Goal: Task Accomplishment & Management: Use online tool/utility

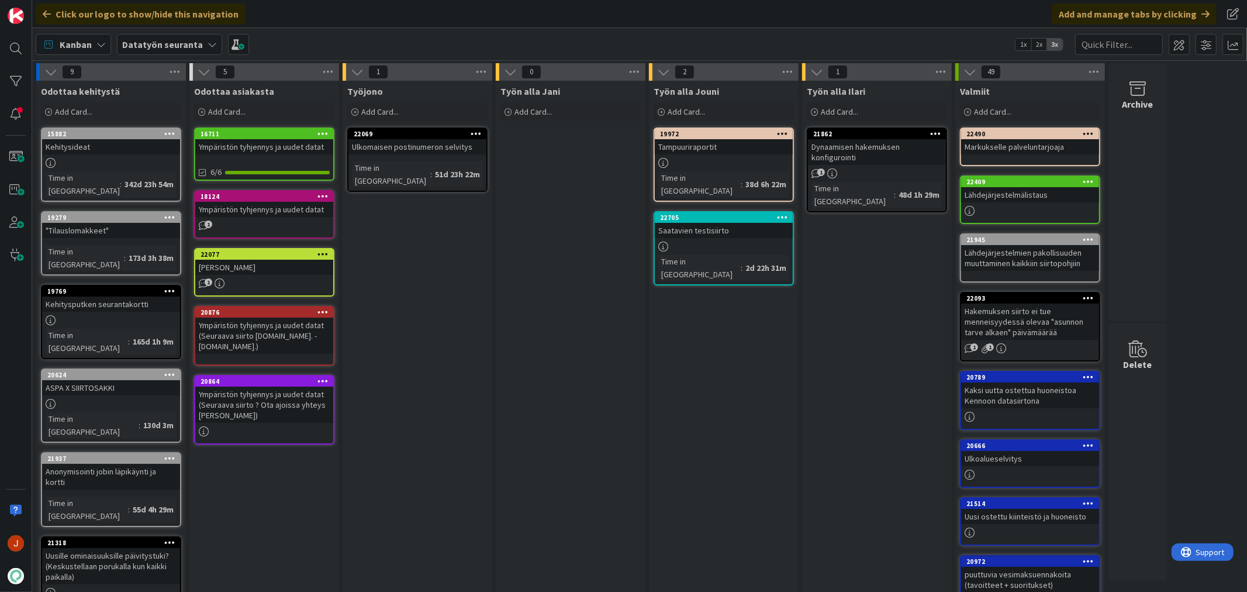
click at [534, 223] on div "Työn alla Jani Add Card..." at bounding box center [571, 497] width 150 height 832
click at [540, 295] on div "Työn alla Jani Add Card..." at bounding box center [571, 497] width 150 height 832
